Goal: Task Accomplishment & Management: Manage account settings

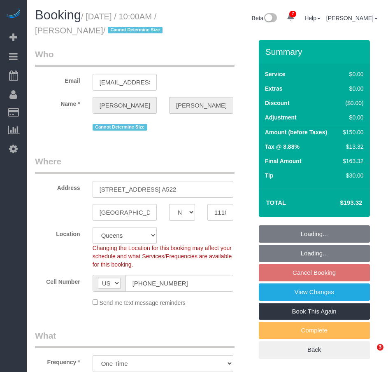
select select "NY"
select select "number:89"
select select "number:90"
select select "number:15"
select select "number:5"
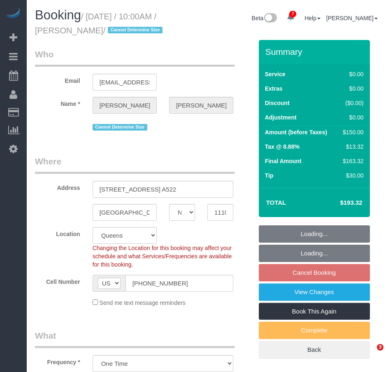
select select "spot3"
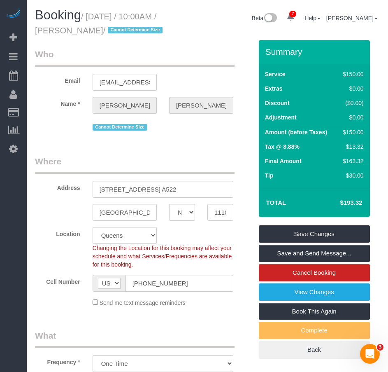
drag, startPoint x: 76, startPoint y: 31, endPoint x: 123, endPoint y: 30, distance: 46.5
click at [123, 30] on small "/ August 26, 2025 / 10:00AM / Sumona Roy / Cannot Determine Size" at bounding box center [100, 23] width 130 height 23
copy small "Sumona Roy"
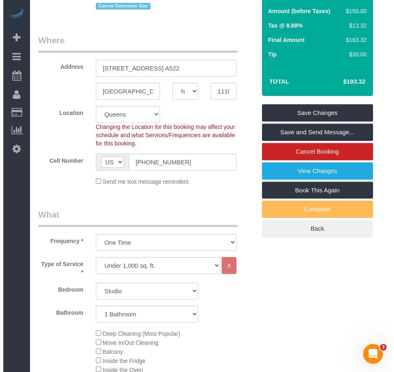
scroll to position [33, 0]
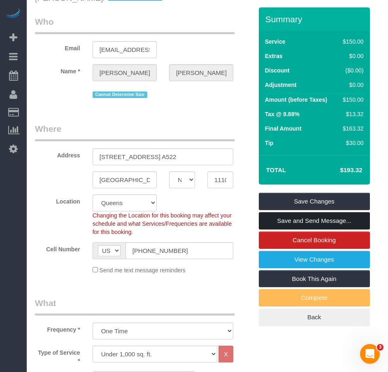
click at [322, 229] on link "Save and Send Message..." at bounding box center [314, 220] width 111 height 17
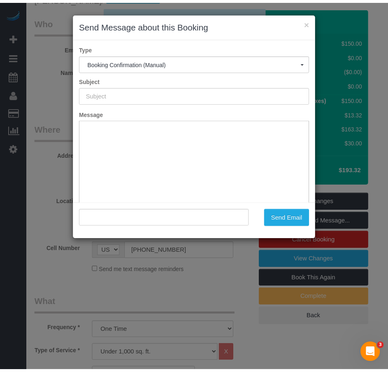
scroll to position [0, 0]
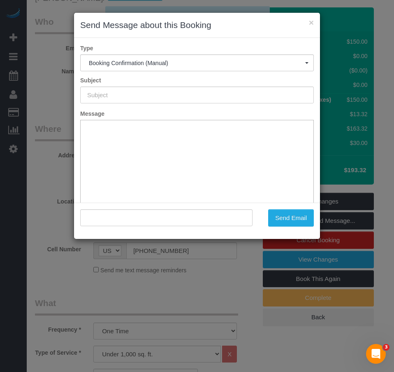
type input "Cleaning Confirmed for 08/26/2025 at 10:00am"
type input ""Sumona Roy" <muffinale@gmail.com>"
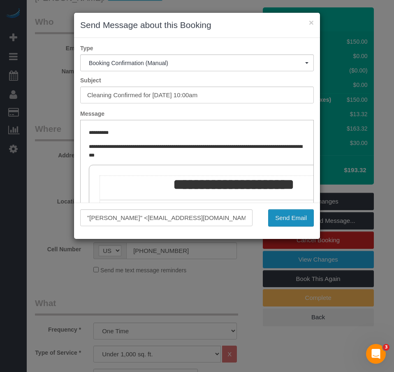
click at [292, 220] on button "Send Email" at bounding box center [291, 217] width 46 height 17
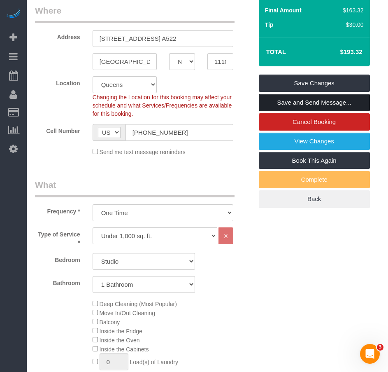
scroll to position [206, 0]
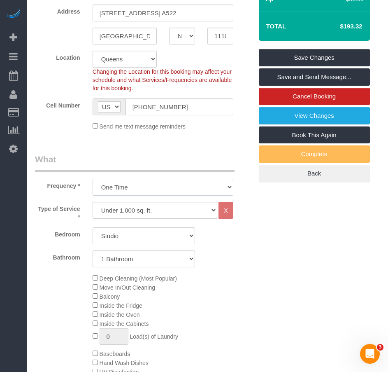
click at [224, 196] on select "One Time Weekly (20% Off) - 20.00% Every 2 Weeks (15% Off) - 15.00% Every 4 Wee…" at bounding box center [163, 187] width 141 height 17
click at [227, 196] on select "One Time Weekly (20% Off) - 20.00% Every 2 Weeks (15% Off) - 15.00% Every 4 Wee…" at bounding box center [163, 187] width 141 height 17
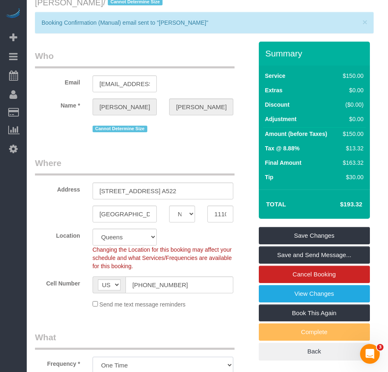
scroll to position [0, 0]
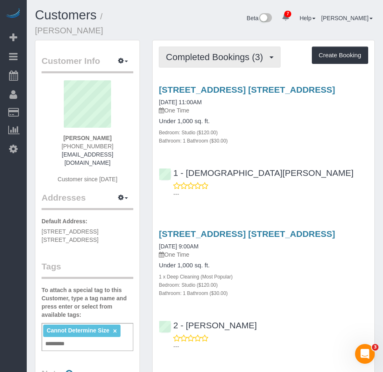
click at [209, 52] on span "Completed Bookings (3)" at bounding box center [216, 57] width 101 height 10
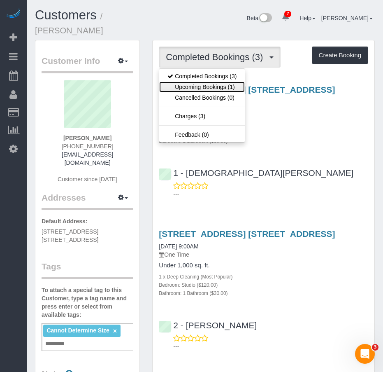
click at [202, 81] on link "Upcoming Bookings (1)" at bounding box center [202, 86] width 86 height 11
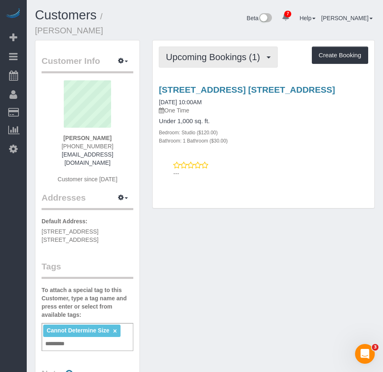
click at [190, 52] on span "Upcoming Bookings (1)" at bounding box center [215, 57] width 98 height 10
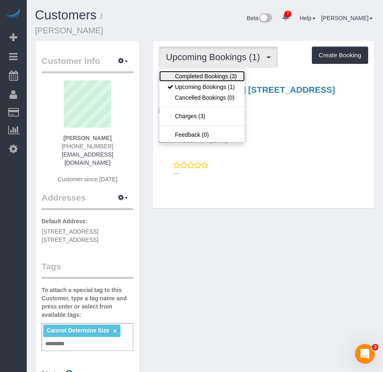
click at [189, 71] on link "Completed Bookings (3)" at bounding box center [202, 76] width 86 height 11
